Goal: Find specific page/section: Find specific page/section

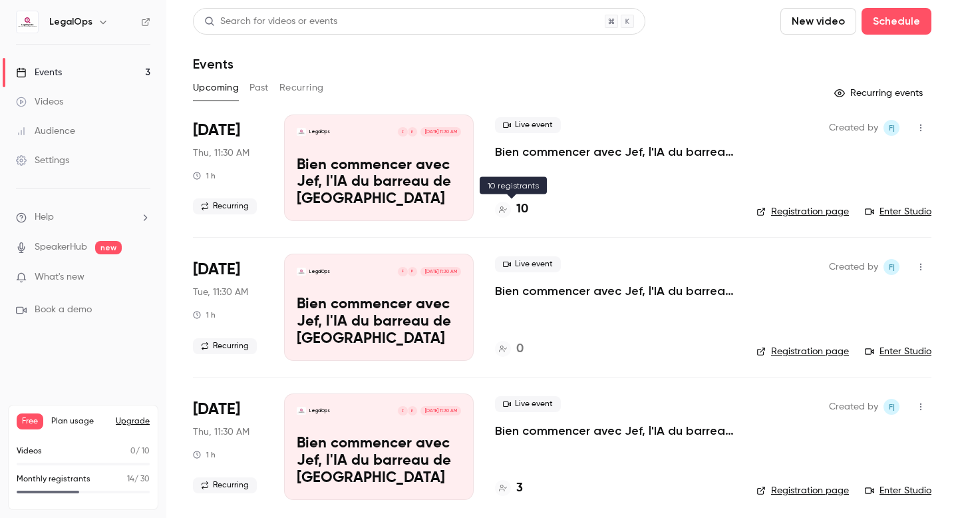
click at [520, 208] on h4 "10" at bounding box center [522, 209] width 12 height 18
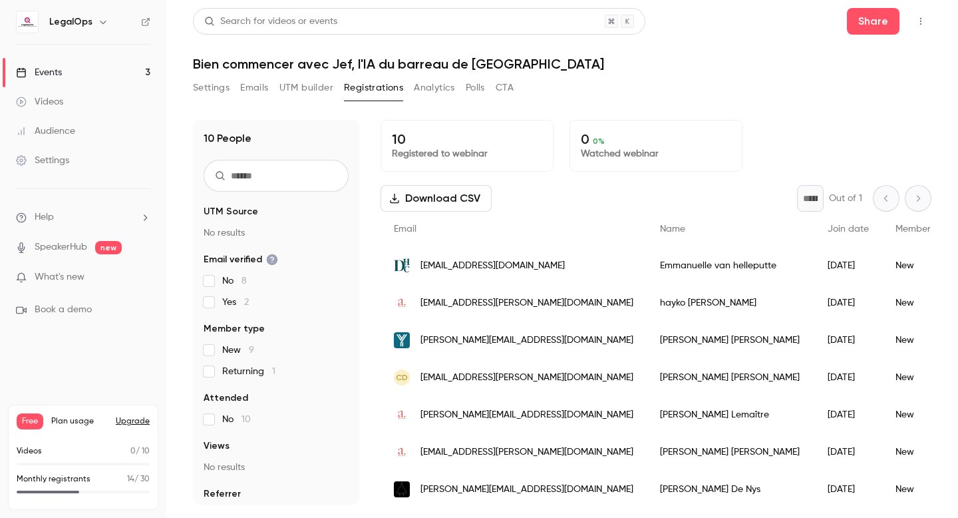
click at [82, 75] on link "Events 3" at bounding box center [83, 72] width 166 height 29
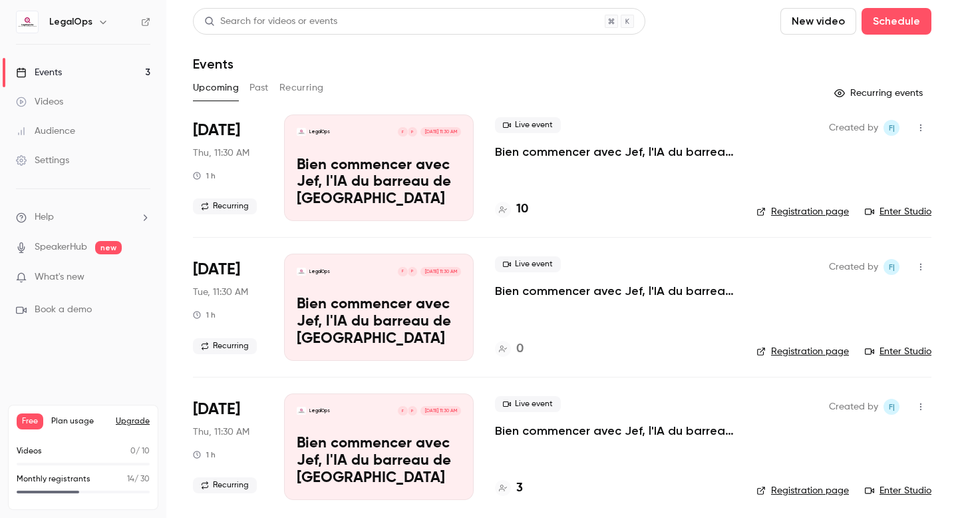
scroll to position [6, 0]
